Goal: Use online tool/utility

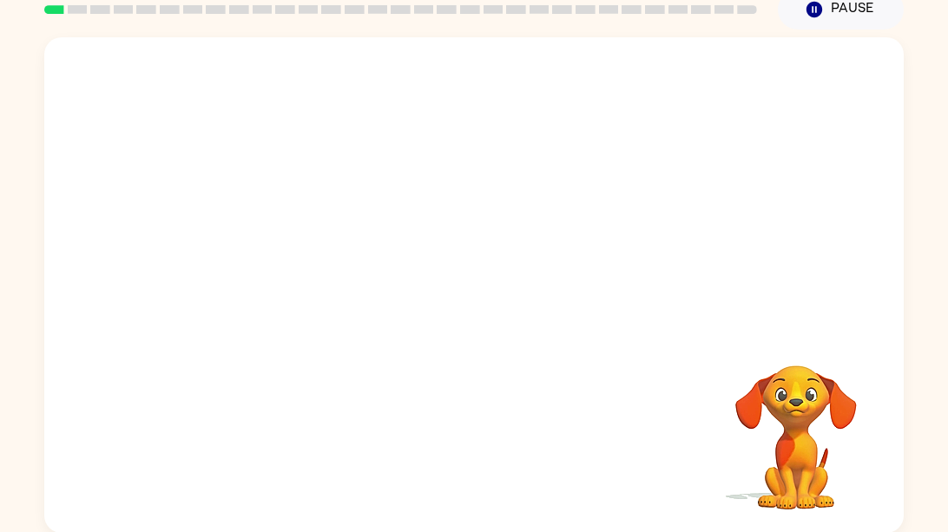
scroll to position [78, 0]
click at [420, 190] on video "Your browser must support playing .mp4 files to use Literably. Please try using…" at bounding box center [473, 182] width 859 height 292
click at [713, 363] on div at bounding box center [796, 341] width 174 height 44
click at [518, 239] on video "Your browser must support playing .mp4 files to use Literably. Please try using…" at bounding box center [473, 182] width 859 height 292
click at [570, 198] on video "Your browser must support playing .mp4 files to use Literably. Please try using…" at bounding box center [473, 182] width 859 height 292
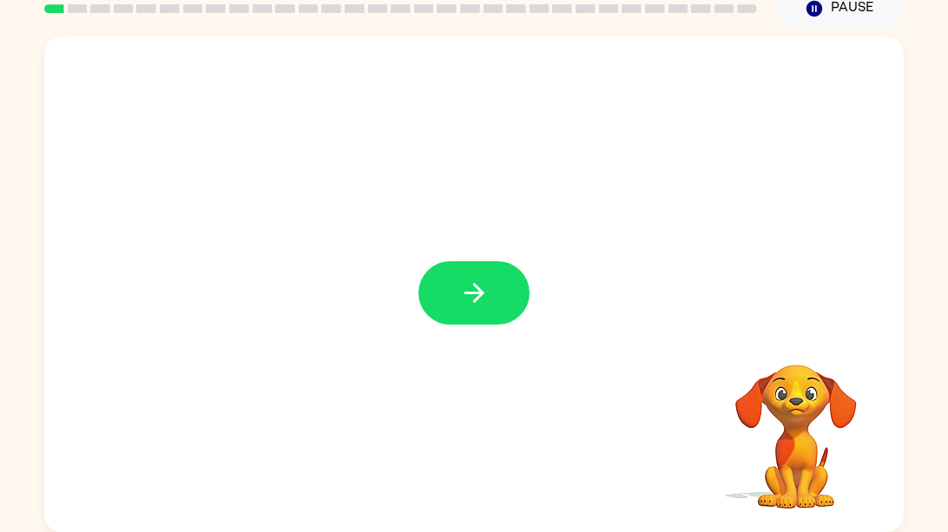
click at [476, 299] on icon "button" at bounding box center [473, 293] width 20 height 20
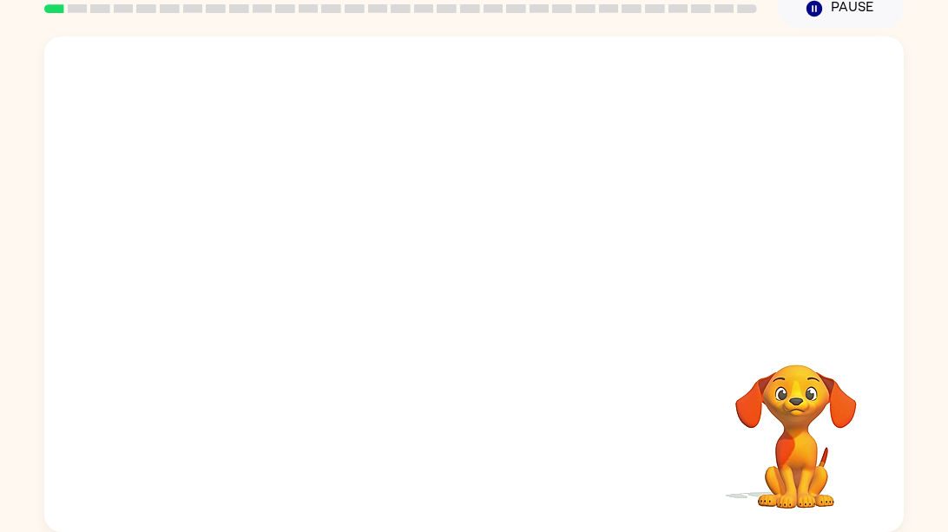
click at [551, 307] on div at bounding box center [473, 182] width 859 height 292
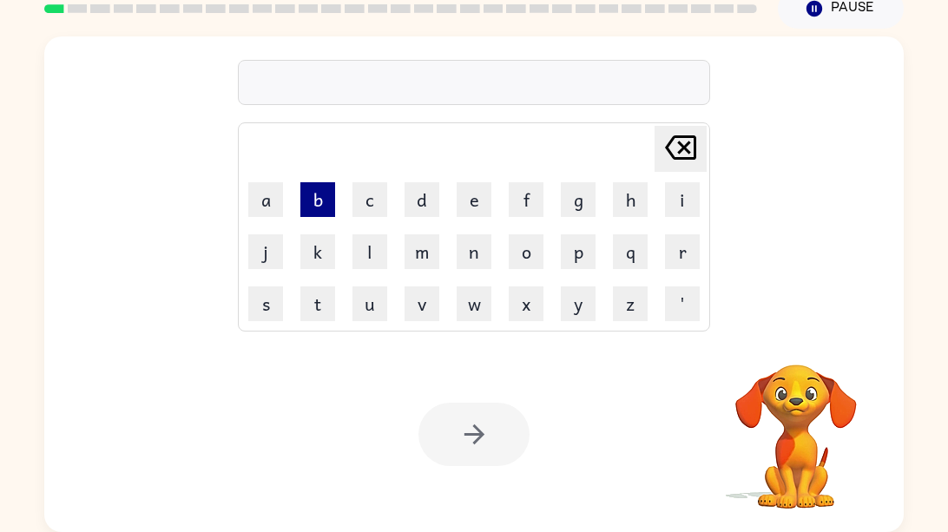
click at [320, 198] on button "b" at bounding box center [317, 199] width 35 height 35
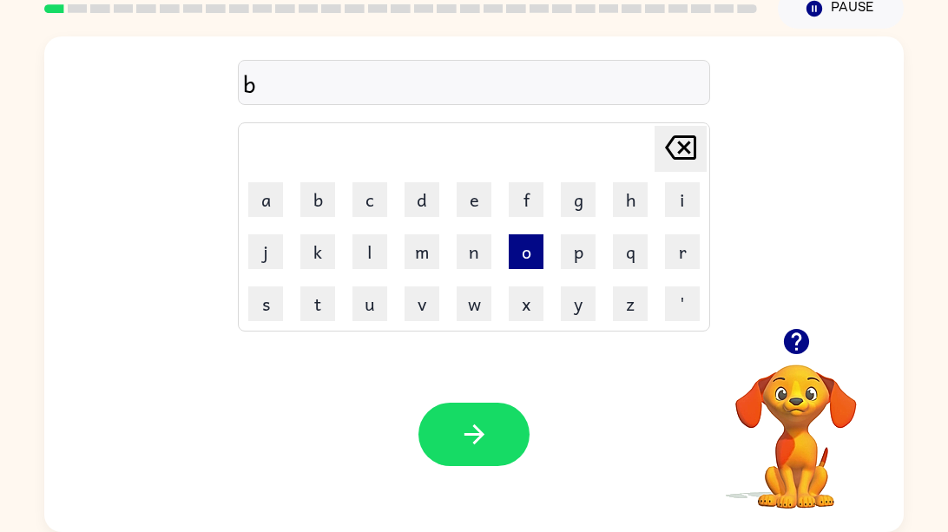
click at [523, 253] on button "o" at bounding box center [526, 251] width 35 height 35
click at [279, 197] on button "a" at bounding box center [265, 199] width 35 height 35
click at [665, 250] on button "r" at bounding box center [682, 251] width 35 height 35
click at [434, 193] on button "d" at bounding box center [421, 199] width 35 height 35
click at [480, 190] on button "e" at bounding box center [473, 199] width 35 height 35
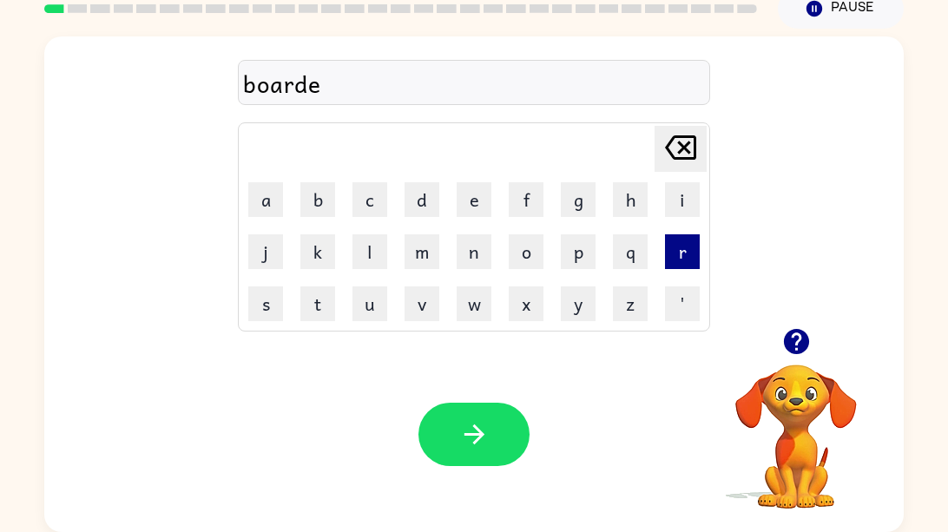
click at [677, 253] on button "r" at bounding box center [682, 251] width 35 height 35
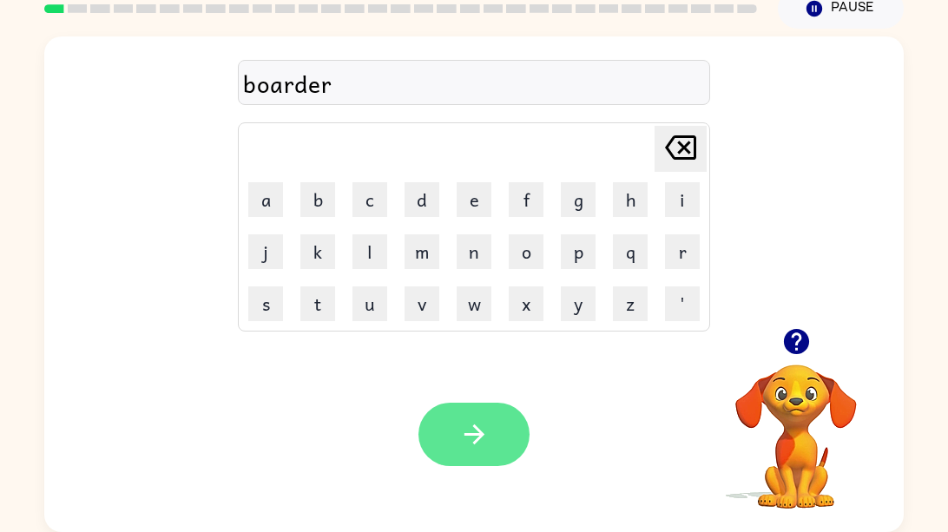
click at [493, 407] on button "button" at bounding box center [473, 434] width 111 height 63
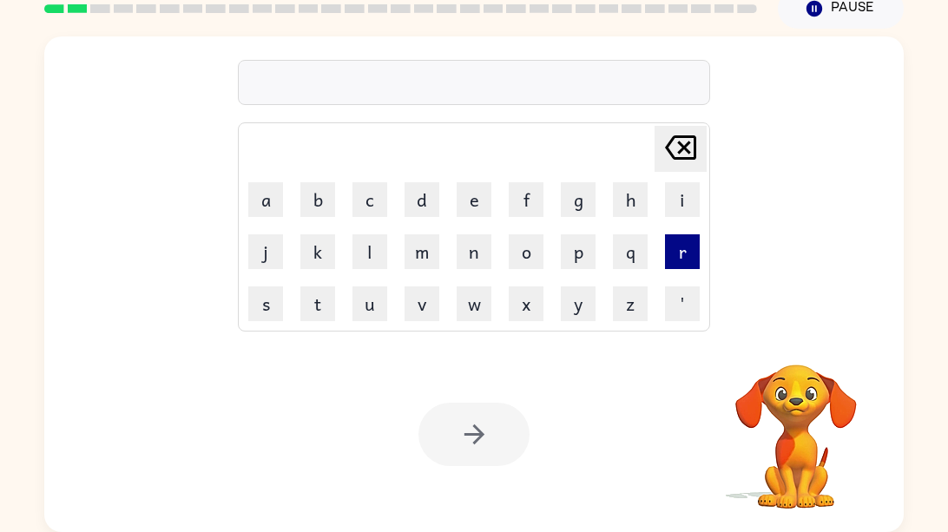
click at [672, 240] on button "r" at bounding box center [682, 251] width 35 height 35
click at [534, 259] on button "o" at bounding box center [526, 251] width 35 height 35
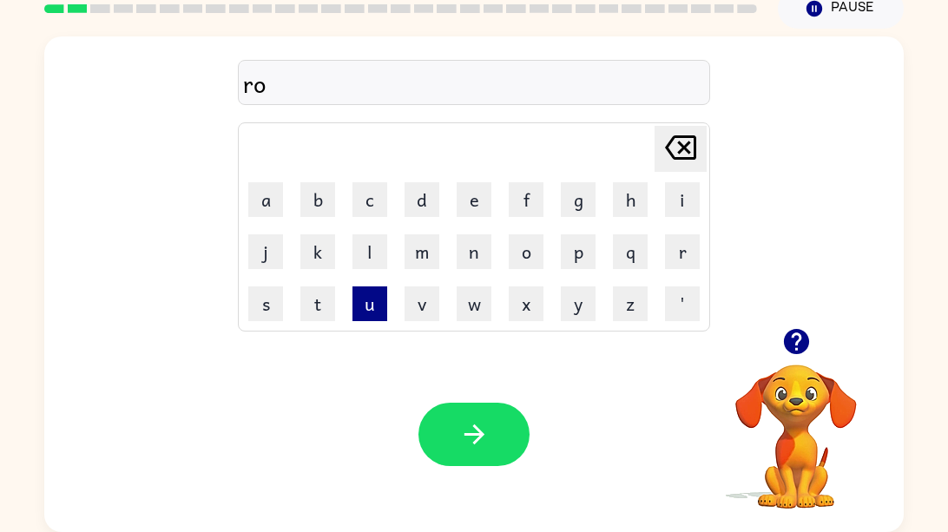
click at [366, 298] on button "u" at bounding box center [369, 303] width 35 height 35
click at [476, 249] on button "n" at bounding box center [473, 251] width 35 height 35
type button "n"
click at [268, 86] on div "mid" at bounding box center [474, 83] width 462 height 36
click at [292, 89] on div "mid" at bounding box center [474, 83] width 462 height 36
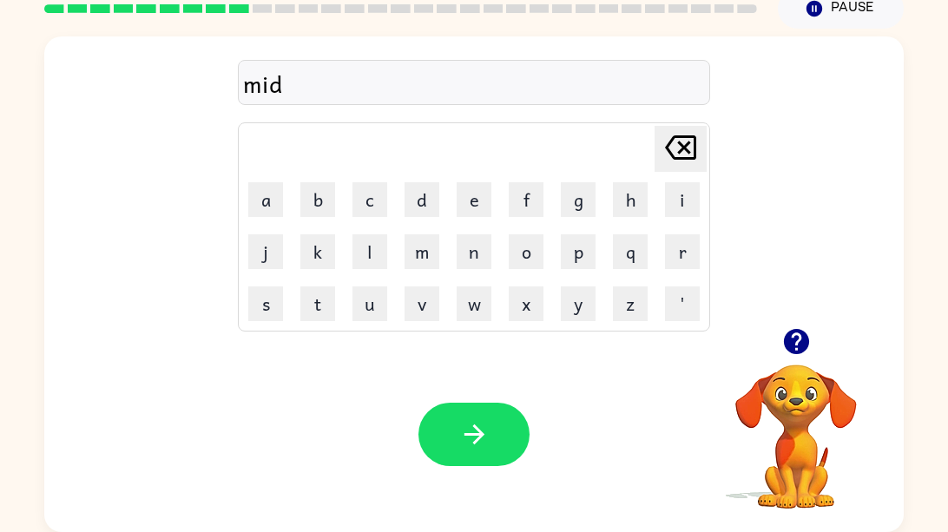
click at [281, 87] on div "mid" at bounding box center [474, 83] width 462 height 36
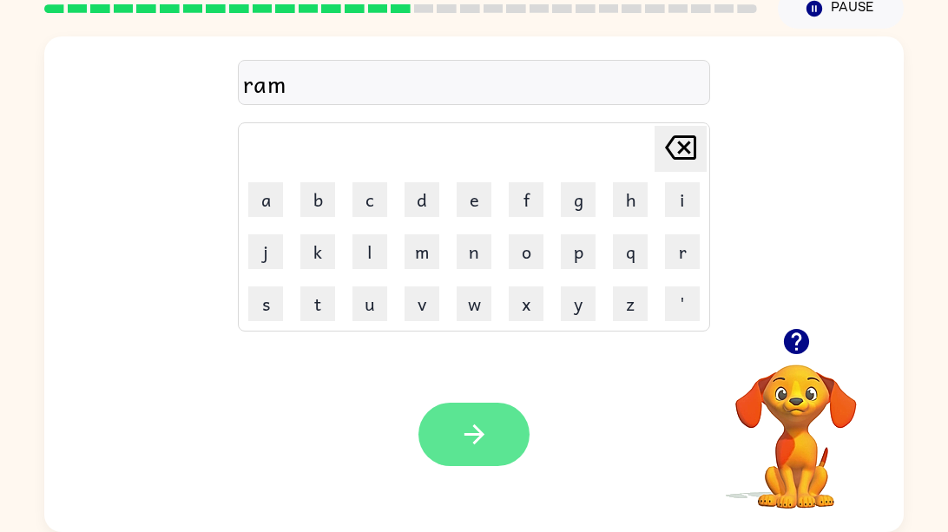
click at [491, 426] on button "button" at bounding box center [473, 434] width 111 height 63
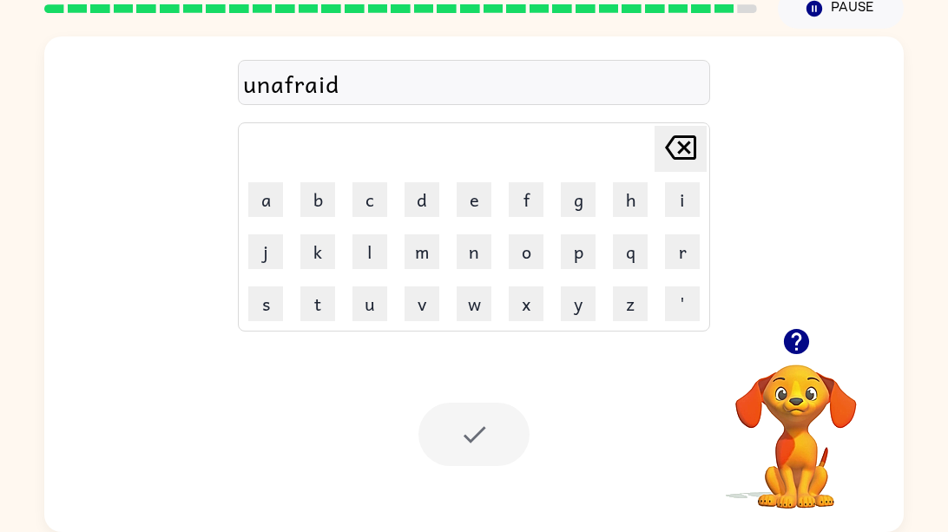
scroll to position [47, 0]
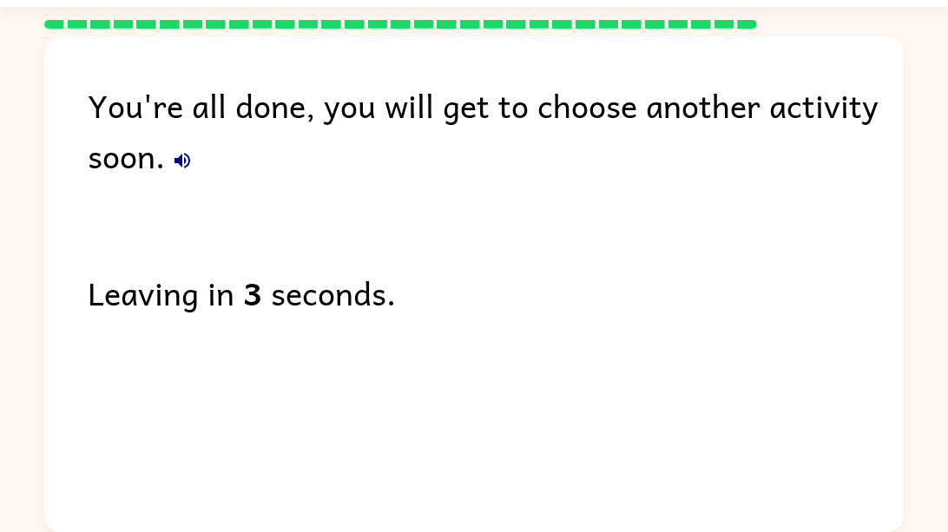
click at [179, 157] on icon "button" at bounding box center [182, 161] width 16 height 16
